Goal: Find contact information

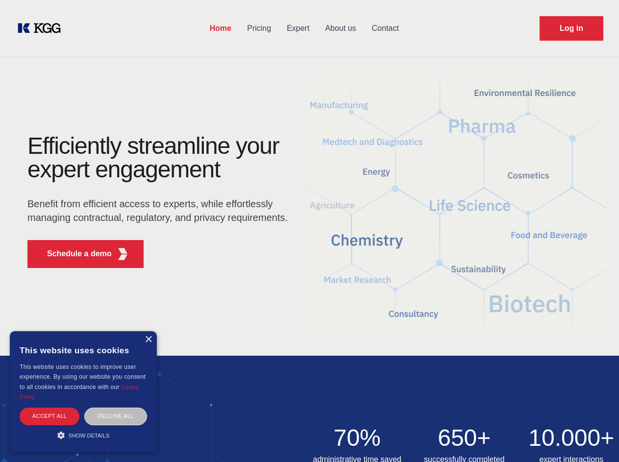
click at [309, 231] on div "Efficiently streamline your expert engagement Benefit from efficient access to …" at bounding box center [161, 205] width 298 height 142
click at [74, 254] on p "Schedule a demo" at bounding box center [79, 254] width 65 height 12
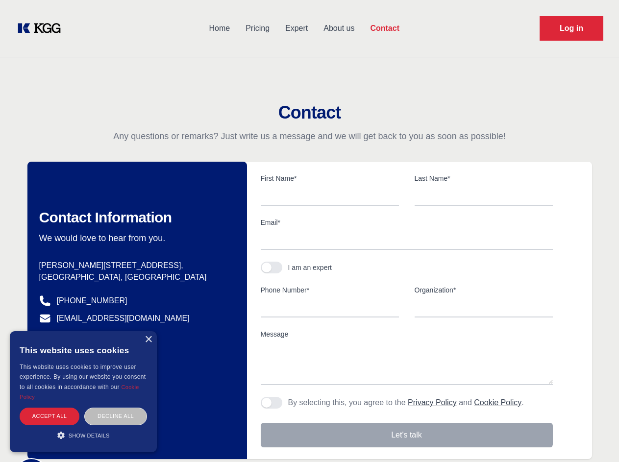
click at [148, 340] on div "× This website uses cookies This website uses cookies to improve user experienc…" at bounding box center [83, 391] width 147 height 121
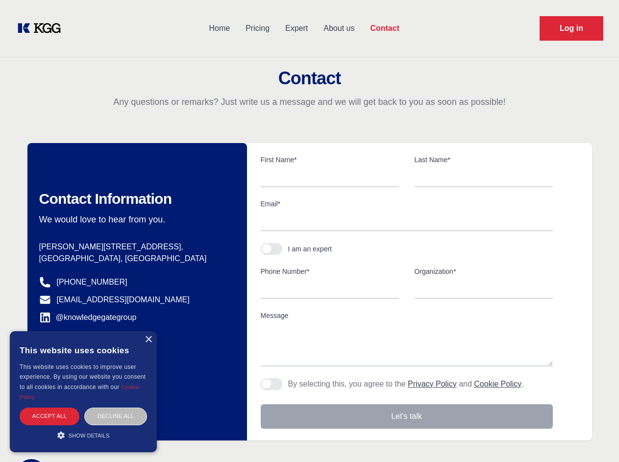
click at [50, 416] on div "Accept all" at bounding box center [50, 416] width 60 height 17
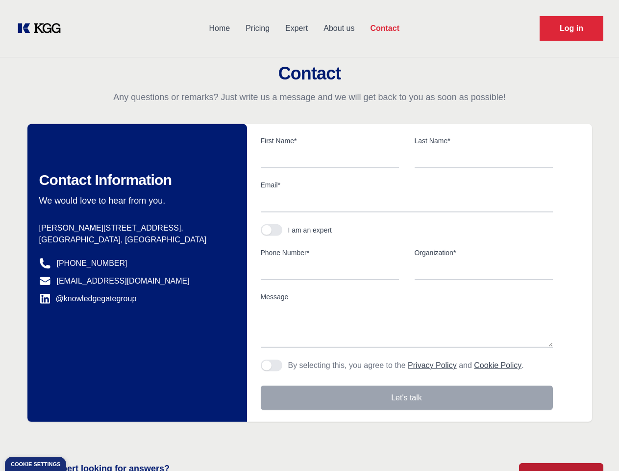
click at [116, 416] on div "Contact Information We would love to hear from you. Postal address [PERSON_NAME…" at bounding box center [137, 273] width 220 height 298
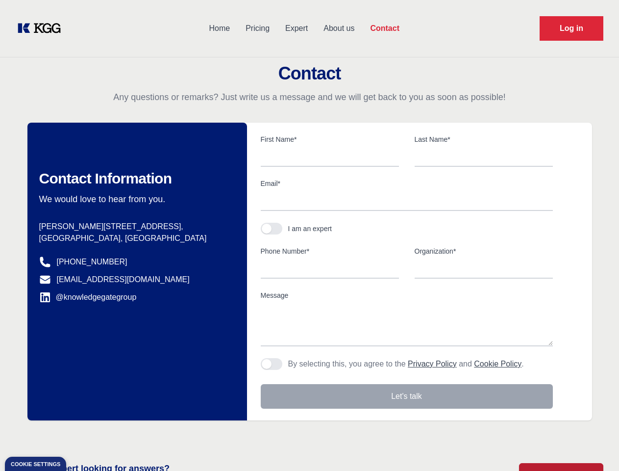
click at [83, 435] on main "Contact Any questions or remarks? Just write us a message and we will get back …" at bounding box center [309, 255] width 619 height 510
